Goal: Information Seeking & Learning: Learn about a topic

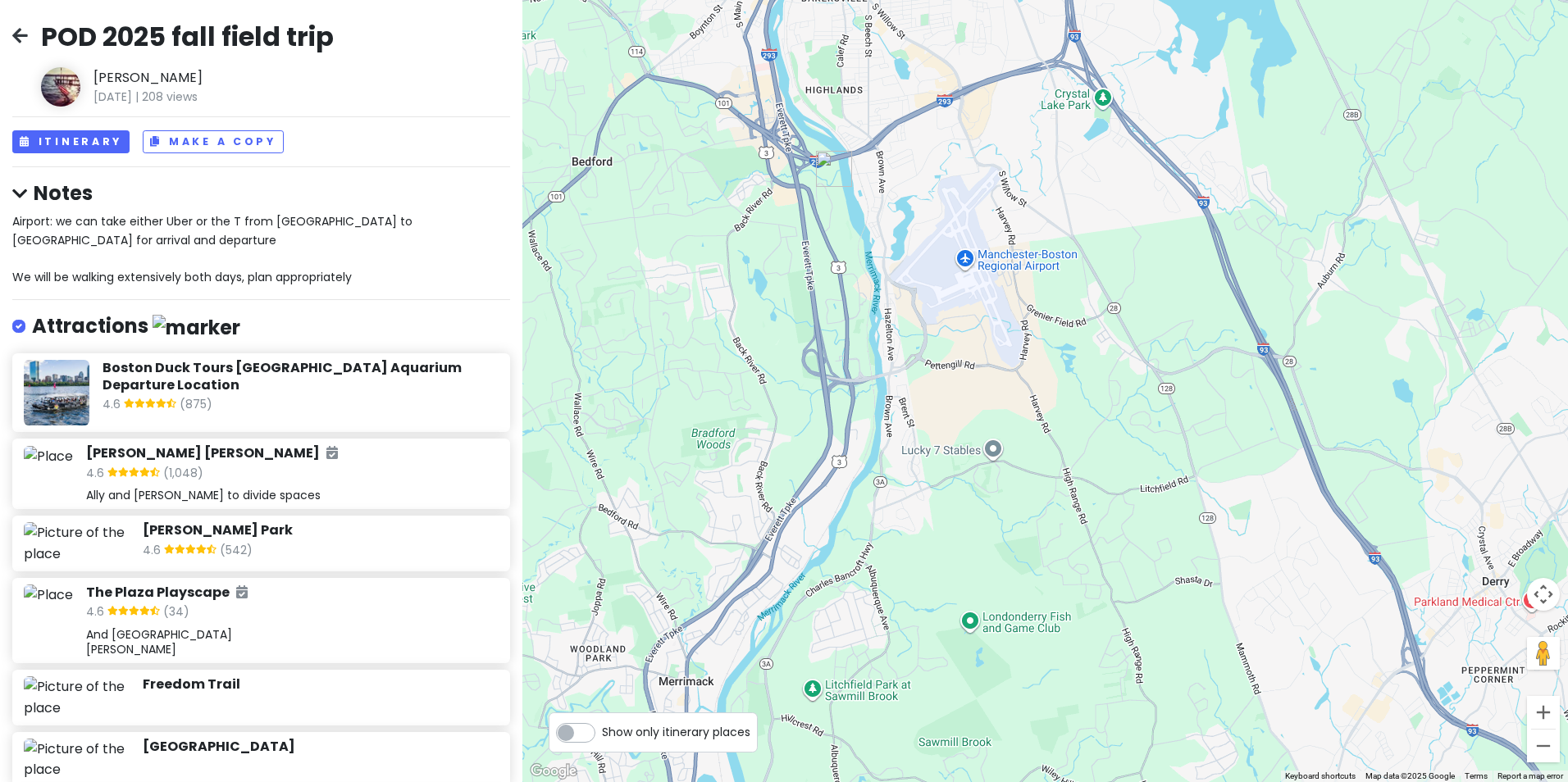
drag, startPoint x: 705, startPoint y: 195, endPoint x: 901, endPoint y: 302, distance: 223.3
click at [899, 302] on div at bounding box center [1044, 391] width 1045 height 782
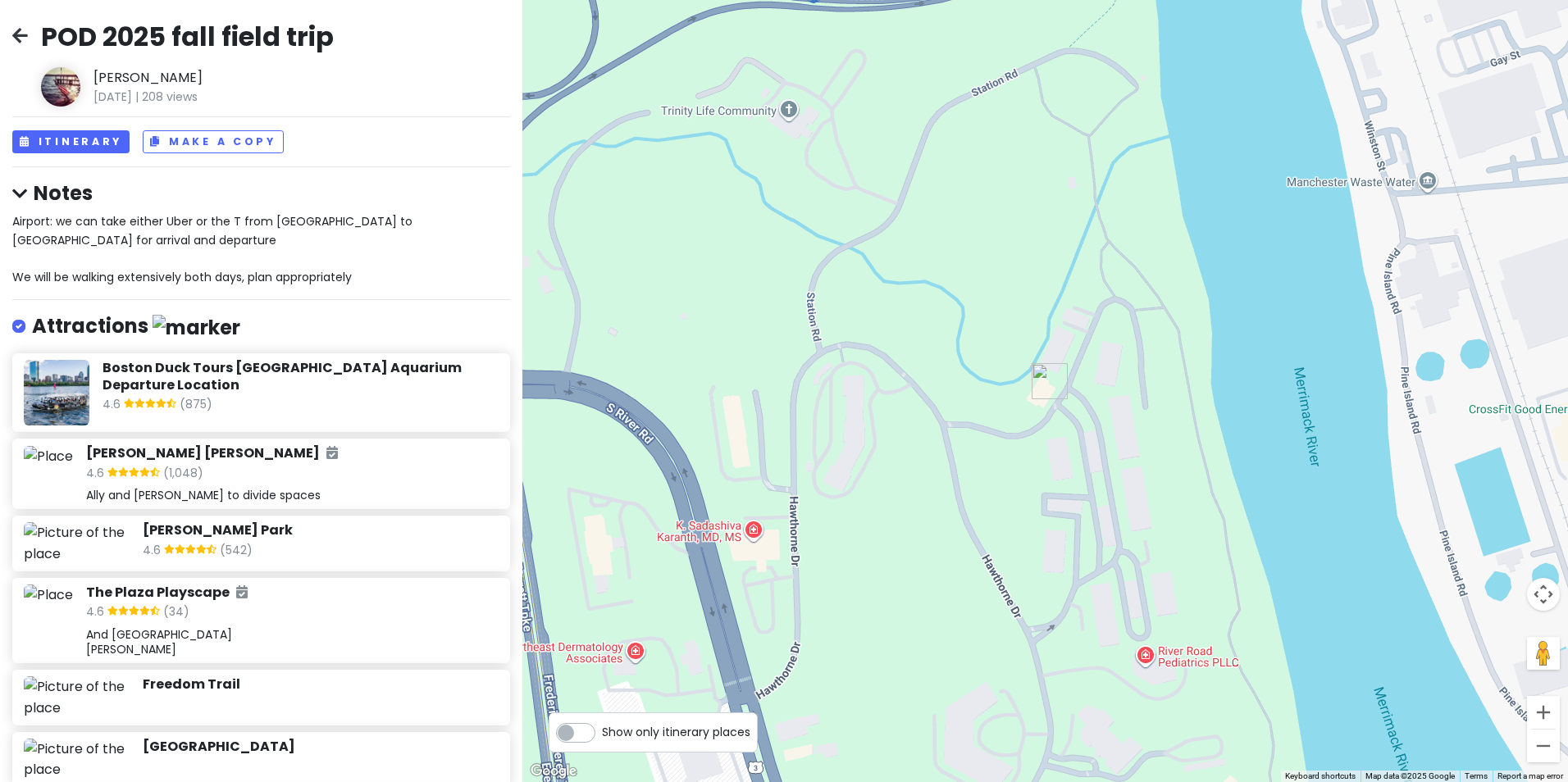
drag, startPoint x: 1007, startPoint y: 196, endPoint x: 1009, endPoint y: 450, distance: 254.0
click at [1009, 455] on div at bounding box center [1044, 391] width 1045 height 782
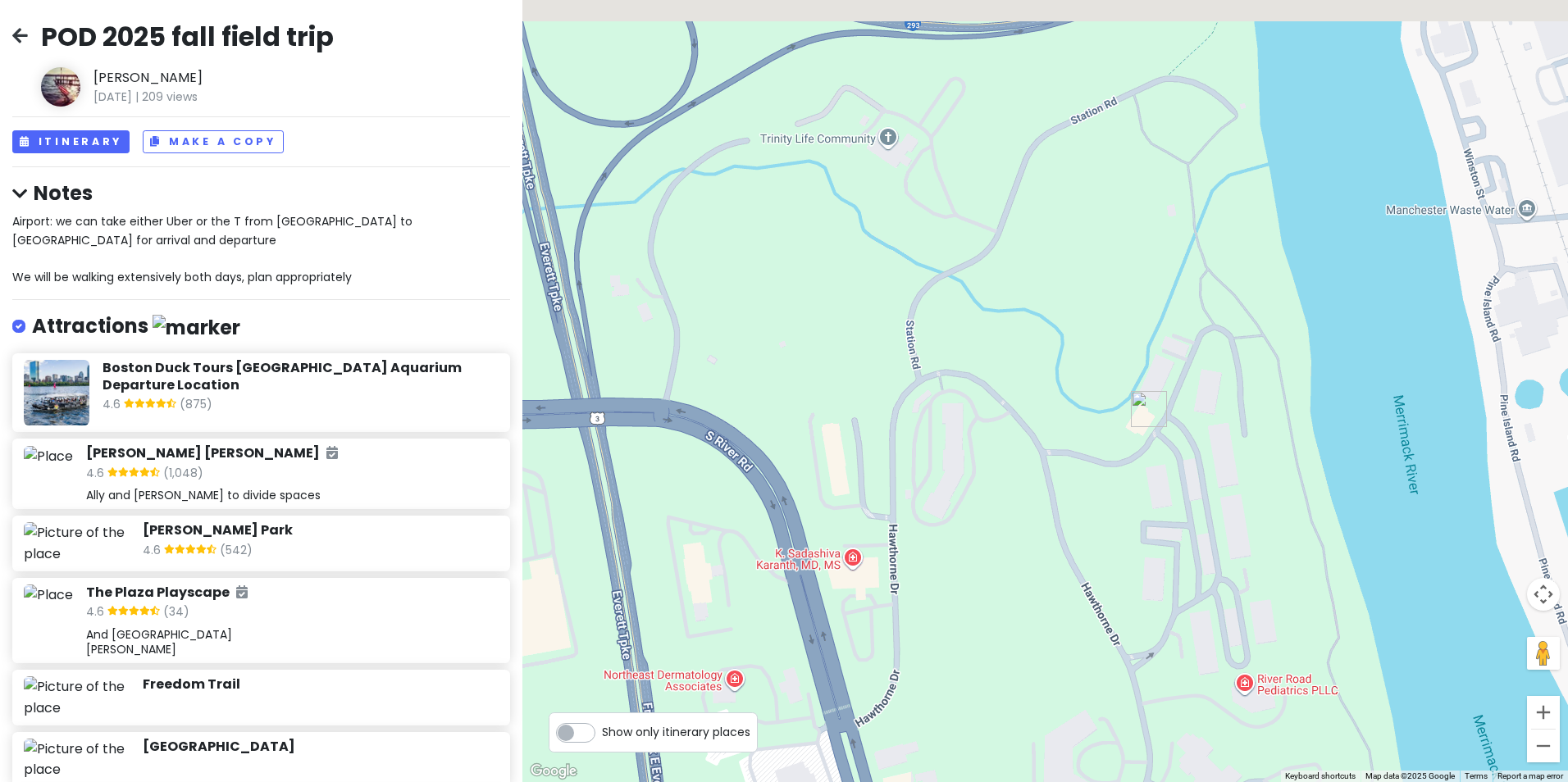
drag, startPoint x: 902, startPoint y: 327, endPoint x: 1006, endPoint y: 353, distance: 107.2
click at [1006, 353] on div at bounding box center [1044, 391] width 1045 height 782
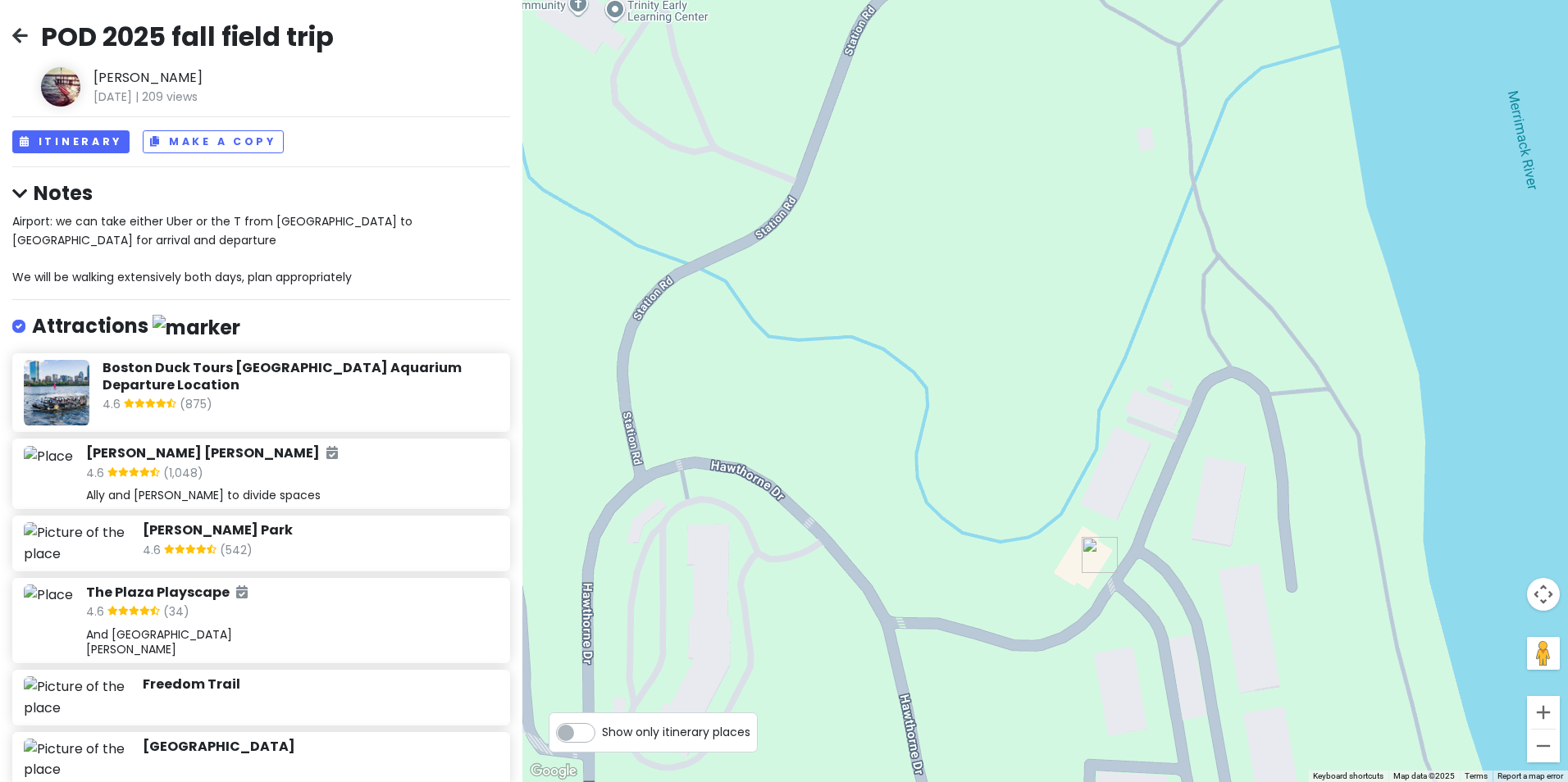
drag, startPoint x: 1145, startPoint y: 379, endPoint x: 942, endPoint y: 440, distance: 212.0
click at [942, 440] on div at bounding box center [1044, 391] width 1045 height 782
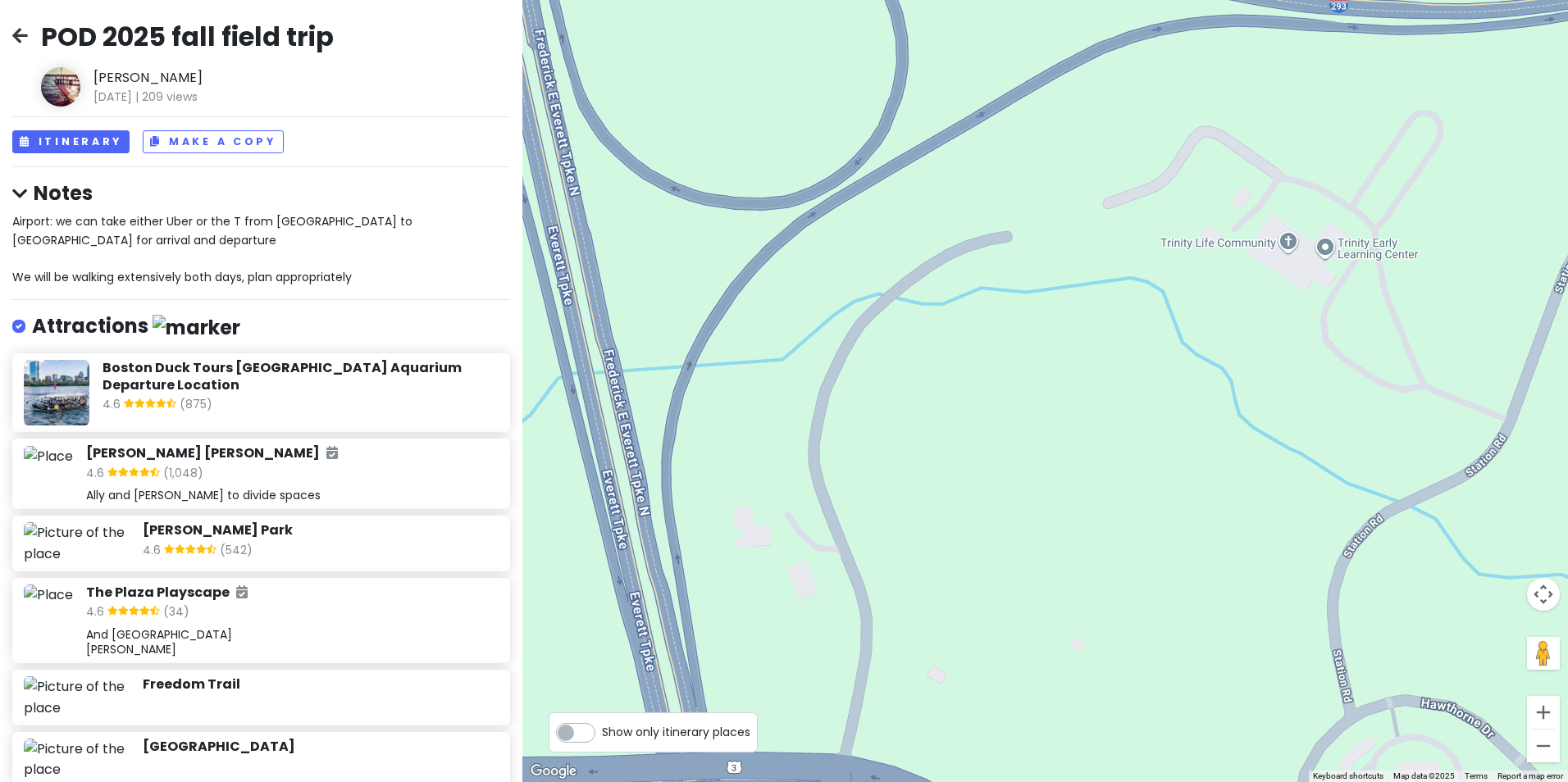
drag, startPoint x: 830, startPoint y: 376, endPoint x: 1567, endPoint y: 599, distance: 770.0
click at [1567, 603] on html "POD 2025 fall field trip [PERSON_NAME] [DATE] | 209 views Itinerary Make a Copy…" at bounding box center [784, 391] width 1568 height 782
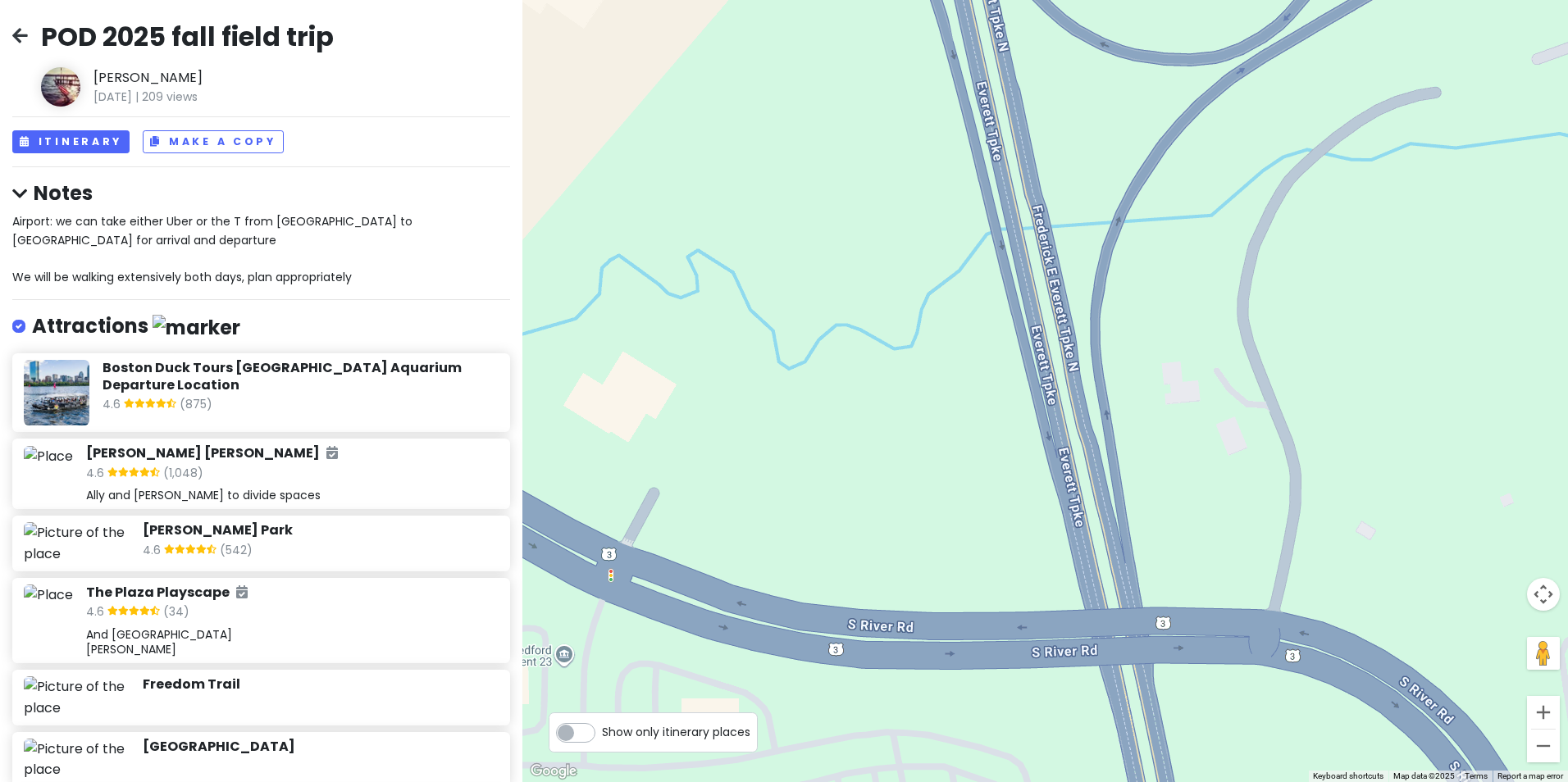
drag, startPoint x: 1024, startPoint y: 432, endPoint x: 1070, endPoint y: 290, distance: 149.3
click at [1414, 288] on div at bounding box center [1044, 391] width 1045 height 782
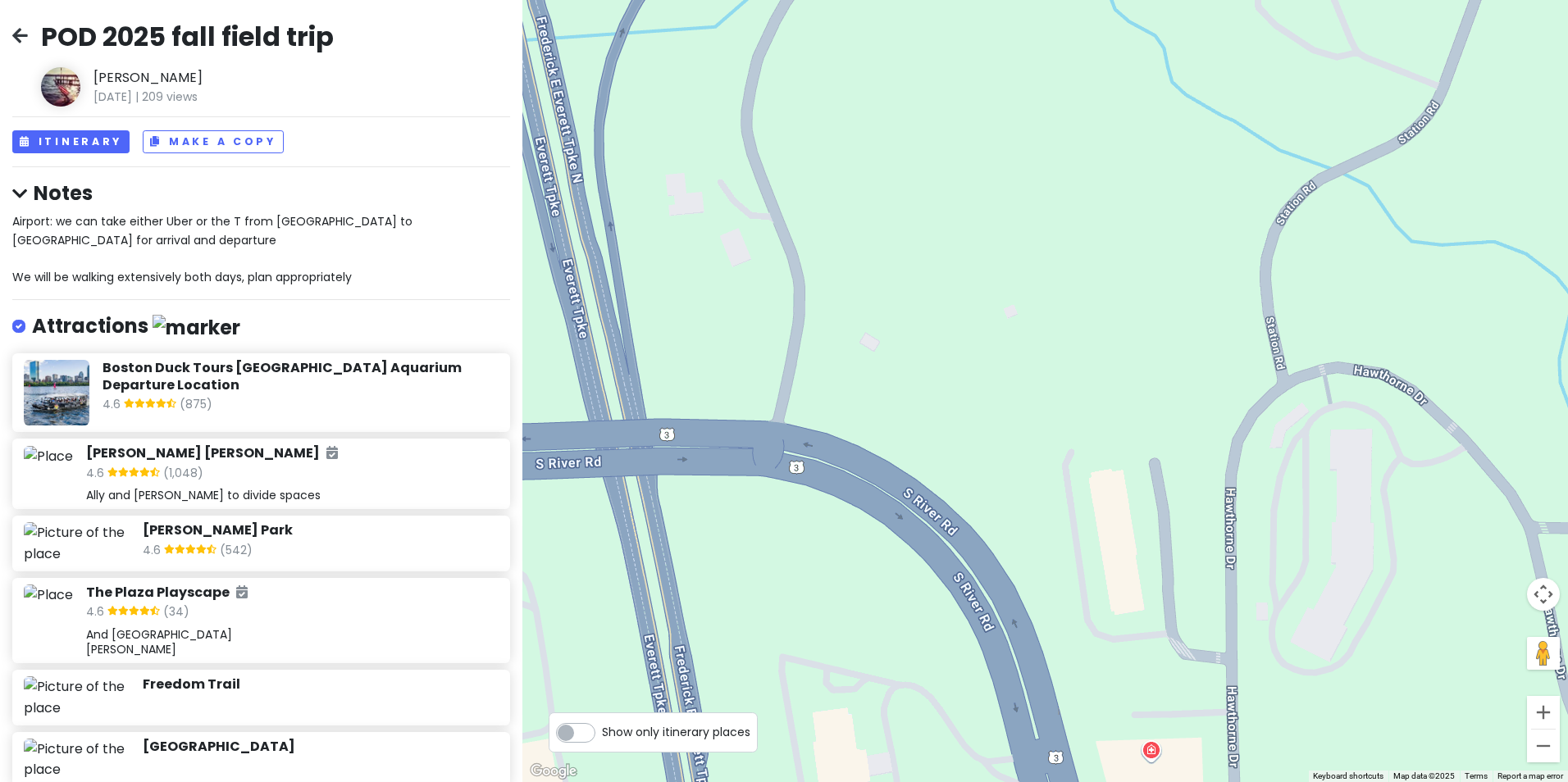
drag, startPoint x: 792, startPoint y: 285, endPoint x: 66, endPoint y: 104, distance: 748.2
click at [64, 100] on div "POD 2025 fall field trip [PERSON_NAME] [DATE] | 209 views Itinerary Make a Copy…" at bounding box center [784, 391] width 1568 height 782
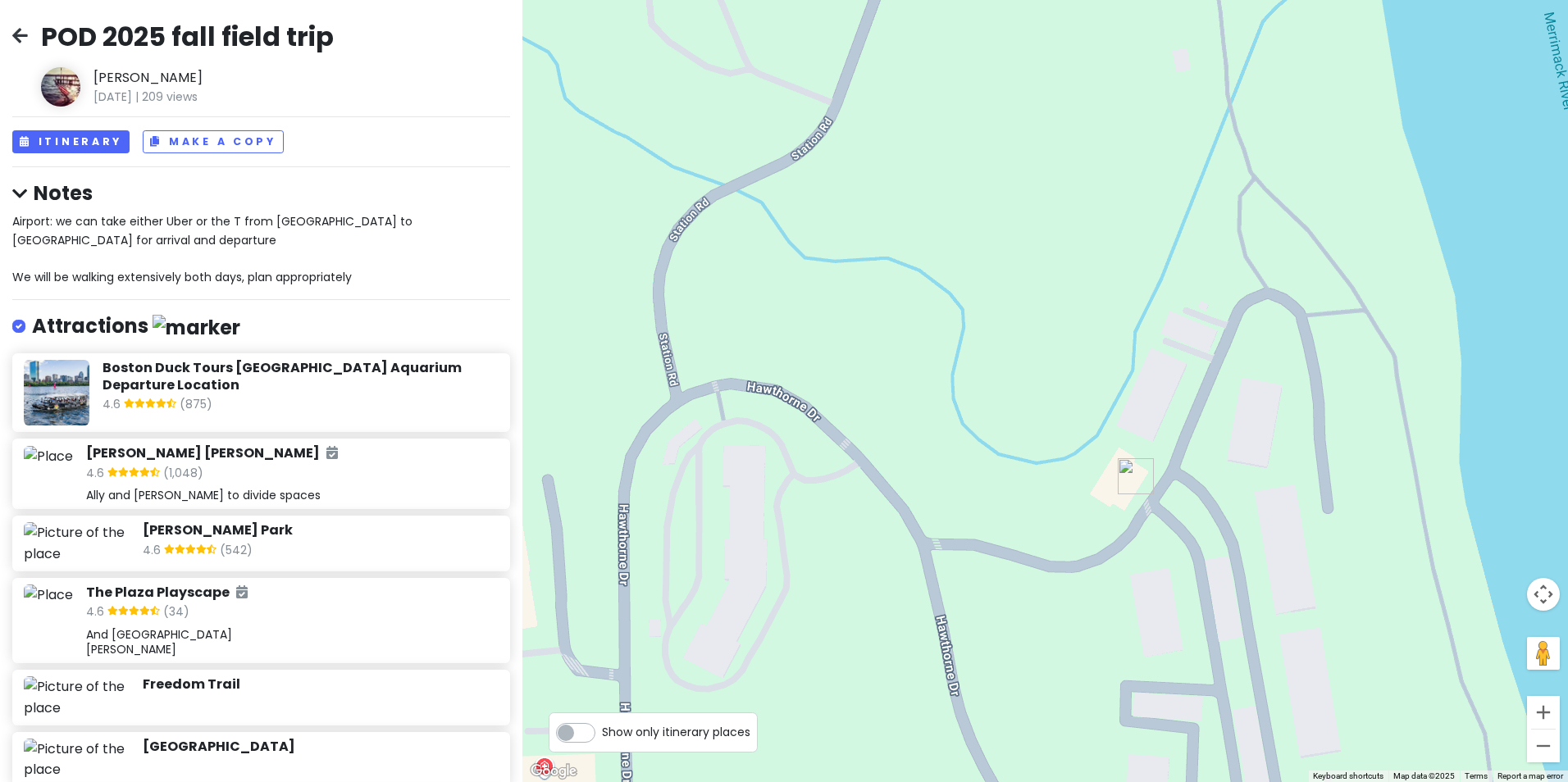
drag, startPoint x: 1009, startPoint y: 192, endPoint x: 669, endPoint y: 158, distance: 341.7
click at [728, 167] on div at bounding box center [1044, 391] width 1045 height 782
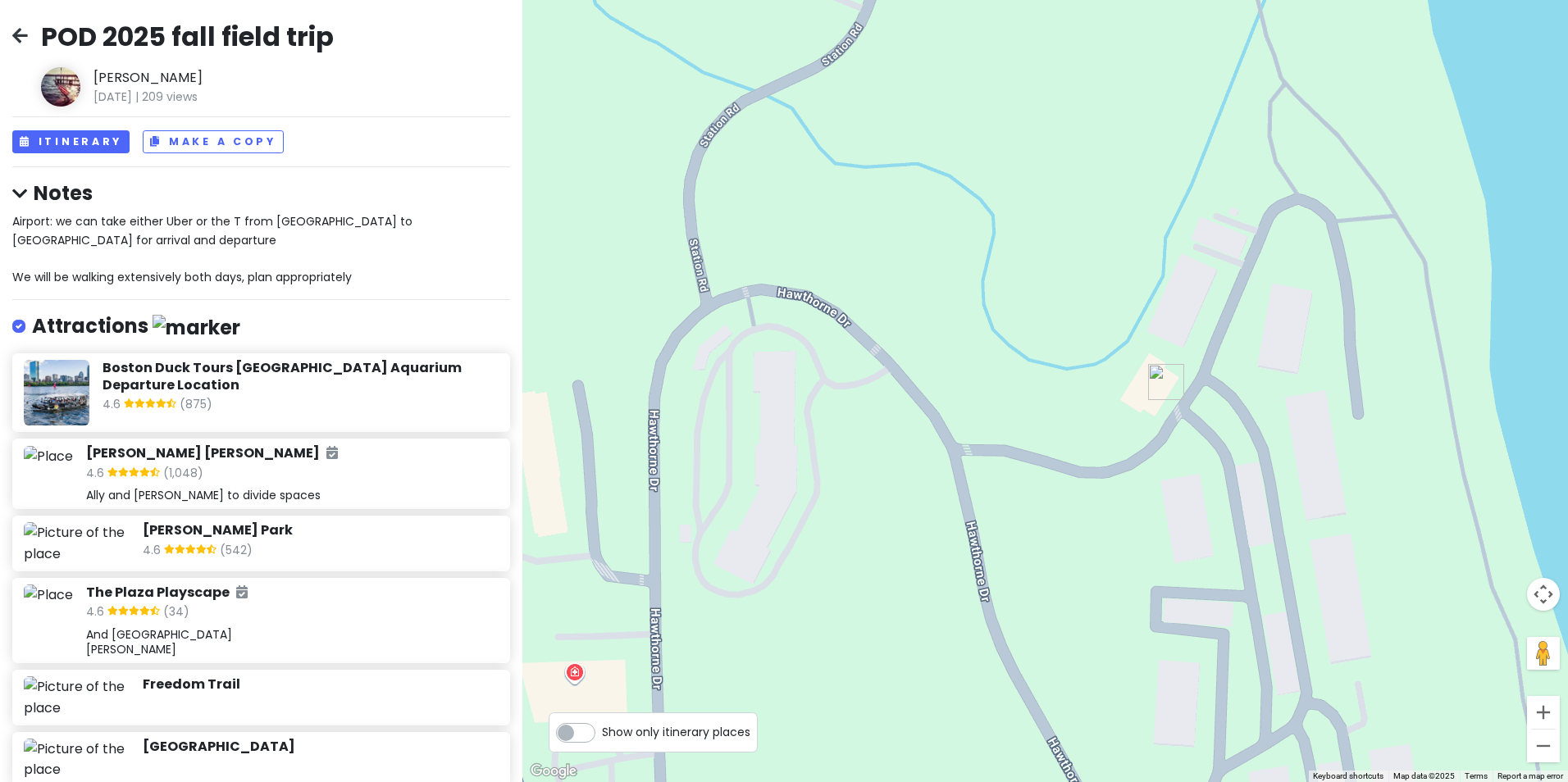
drag, startPoint x: 787, startPoint y: 274, endPoint x: 952, endPoint y: 219, distance: 173.9
click at [952, 219] on div at bounding box center [1044, 391] width 1045 height 782
